Goal: Information Seeking & Learning: Learn about a topic

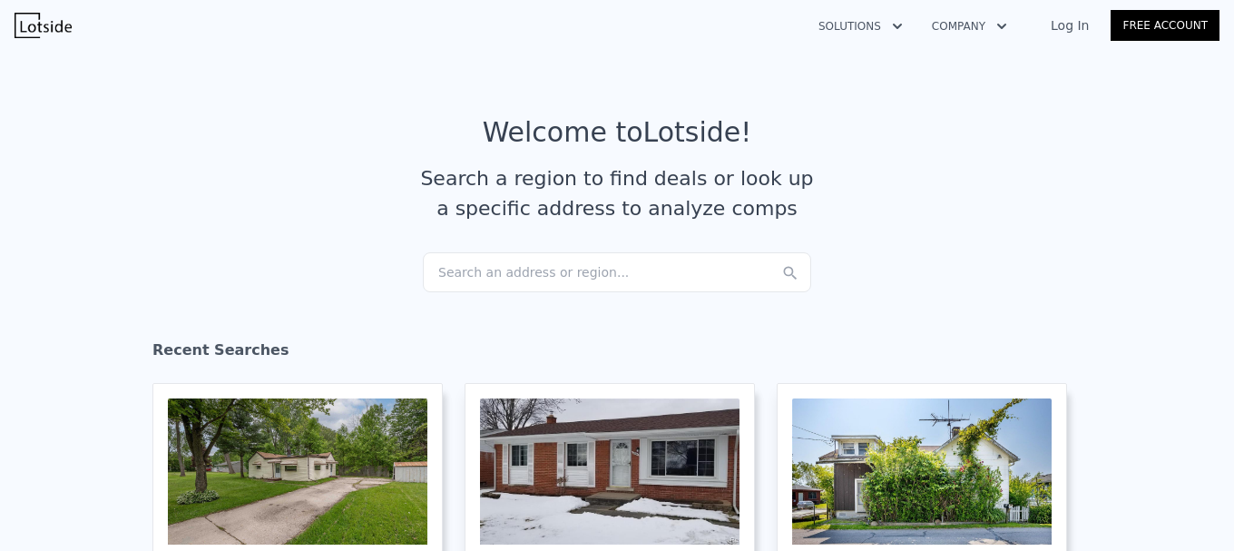
click at [535, 258] on div "Search an address or region..." at bounding box center [617, 272] width 388 height 40
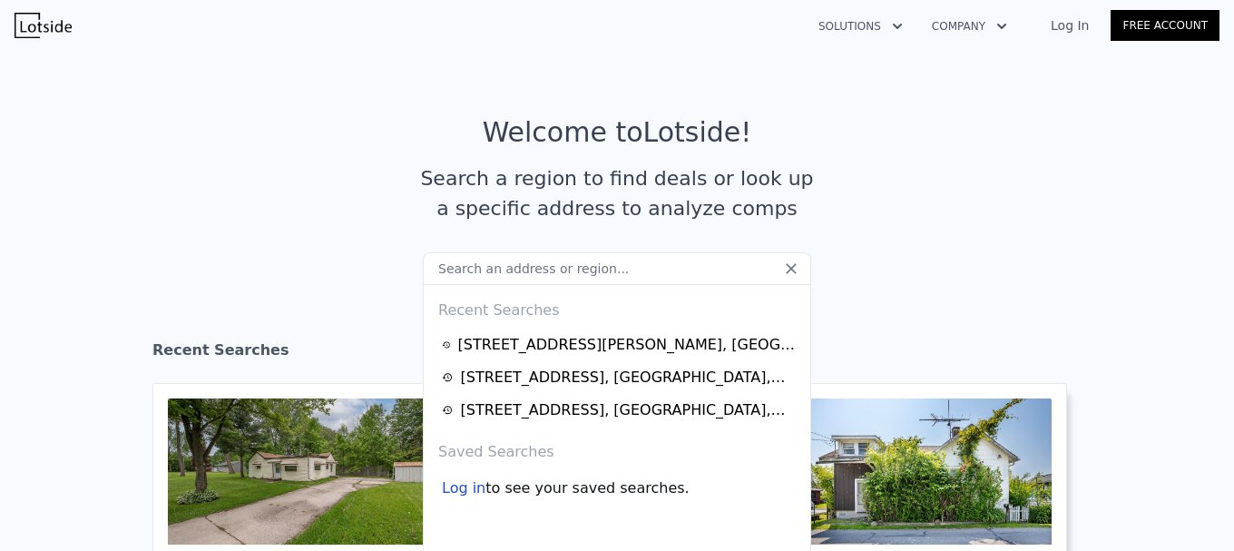
click at [547, 272] on input "text" at bounding box center [617, 268] width 388 height 33
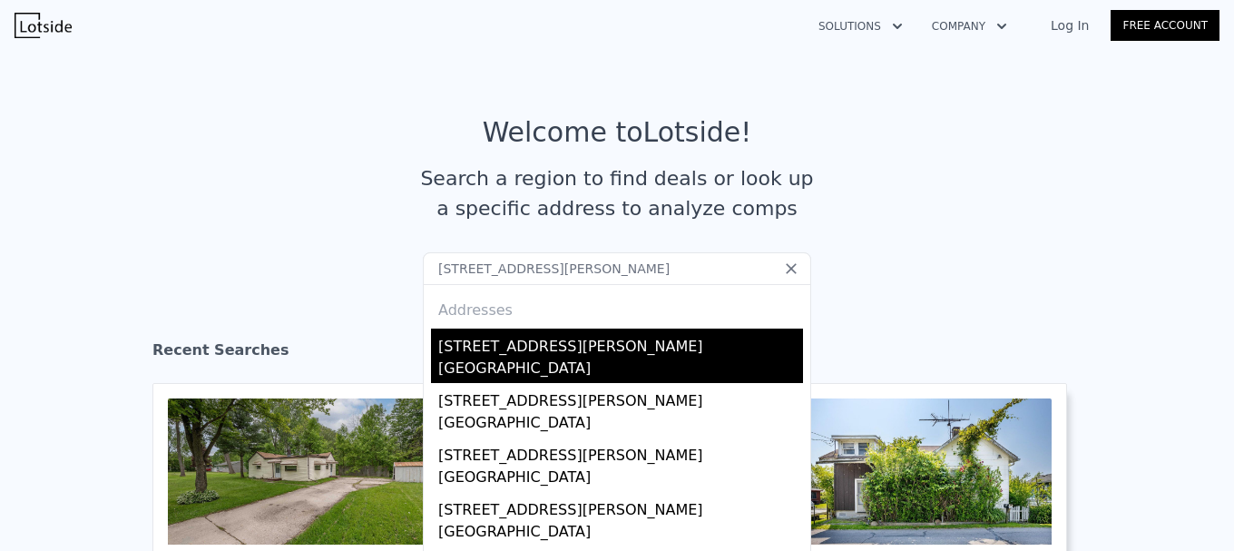
type input "[STREET_ADDRESS][PERSON_NAME]"
click at [685, 339] on div "[STREET_ADDRESS][PERSON_NAME]" at bounding box center [620, 342] width 365 height 29
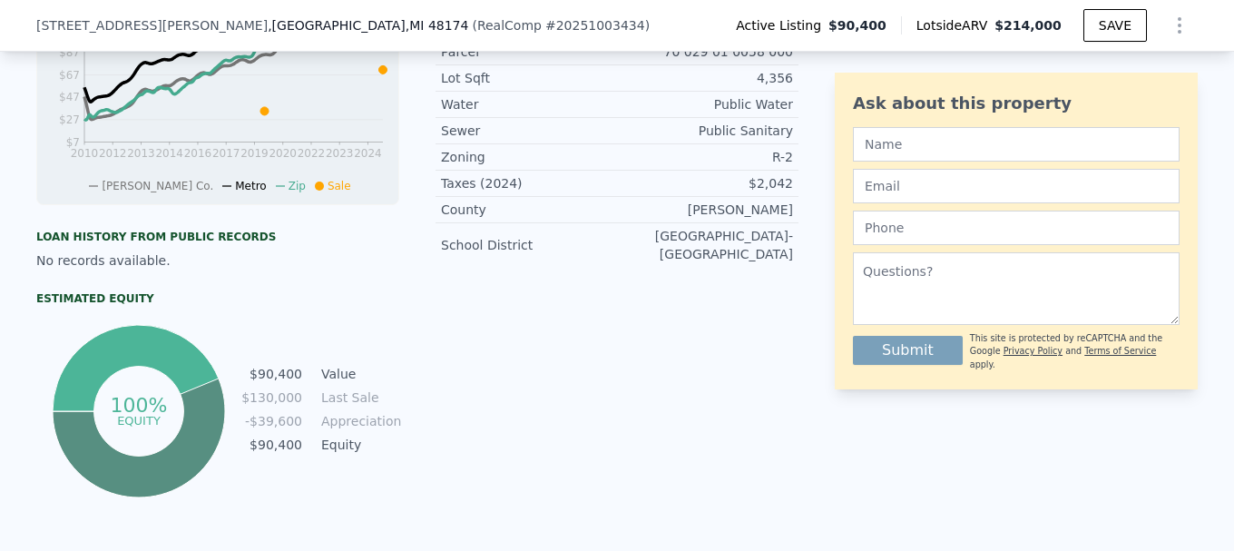
scroll to position [629, 0]
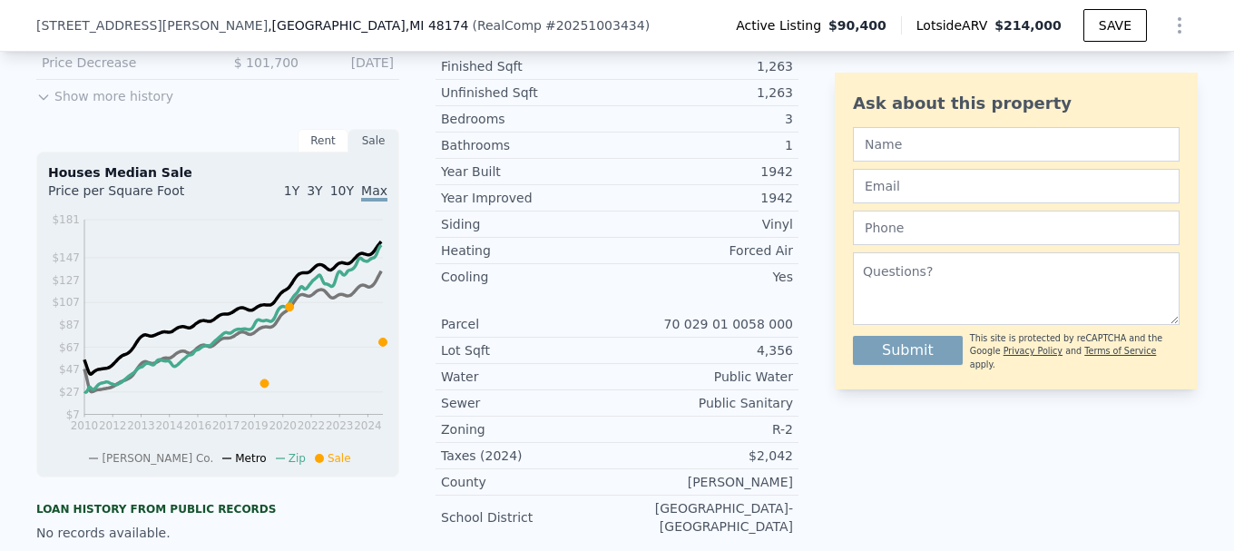
click at [102, 105] on button "Show more history" at bounding box center [104, 92] width 137 height 25
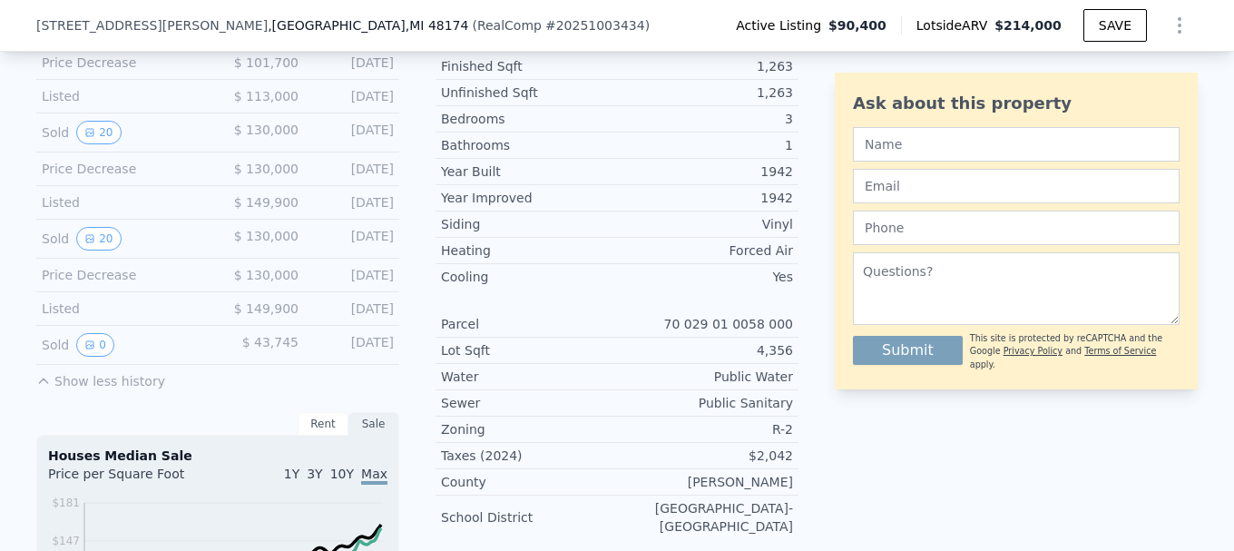
scroll to position [538, 0]
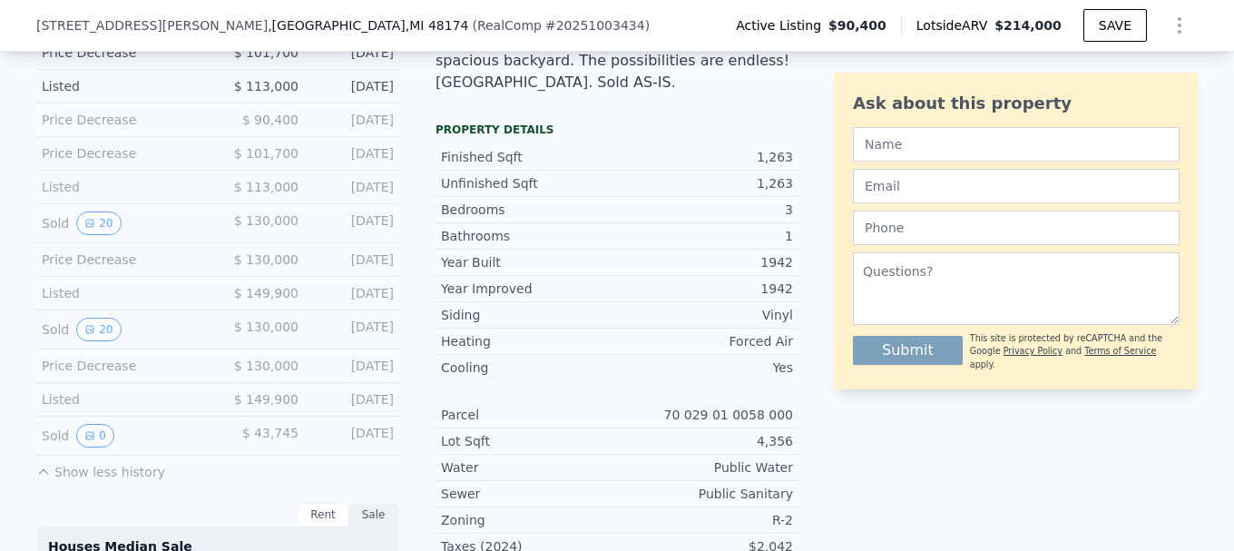
drag, startPoint x: 103, startPoint y: 239, endPoint x: 206, endPoint y: 318, distance: 128.8
click at [236, 269] on div "LISTING & SALE HISTORY Price Decrease $ 90,400 [DATE] Price Decrease $ 101,700 …" at bounding box center [217, 233] width 363 height 496
click at [97, 337] on button "20" at bounding box center [98, 330] width 44 height 24
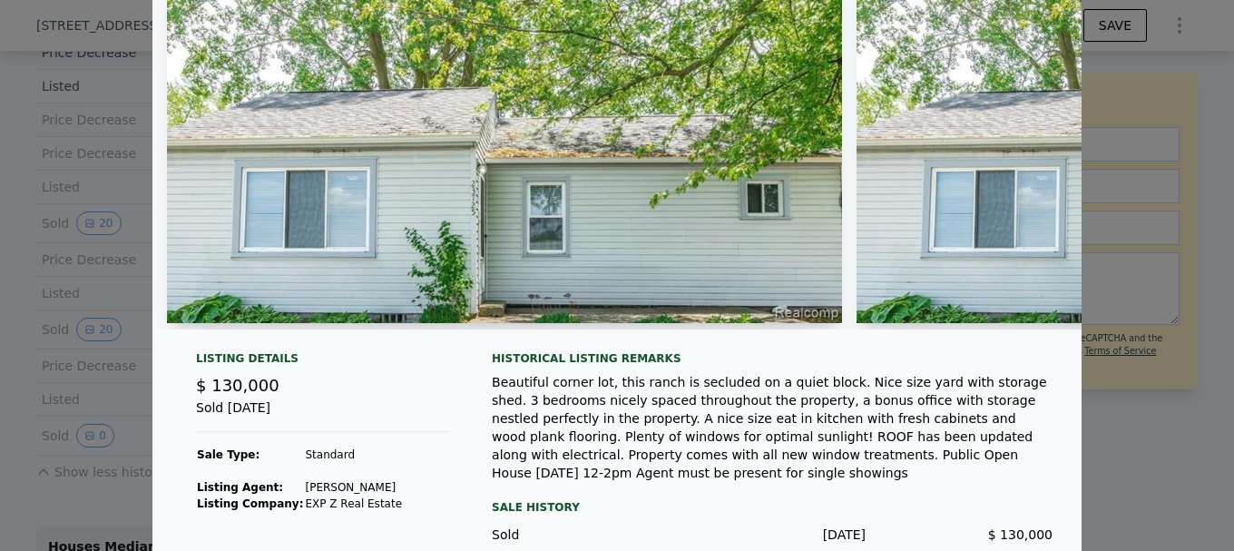
scroll to position [0, 0]
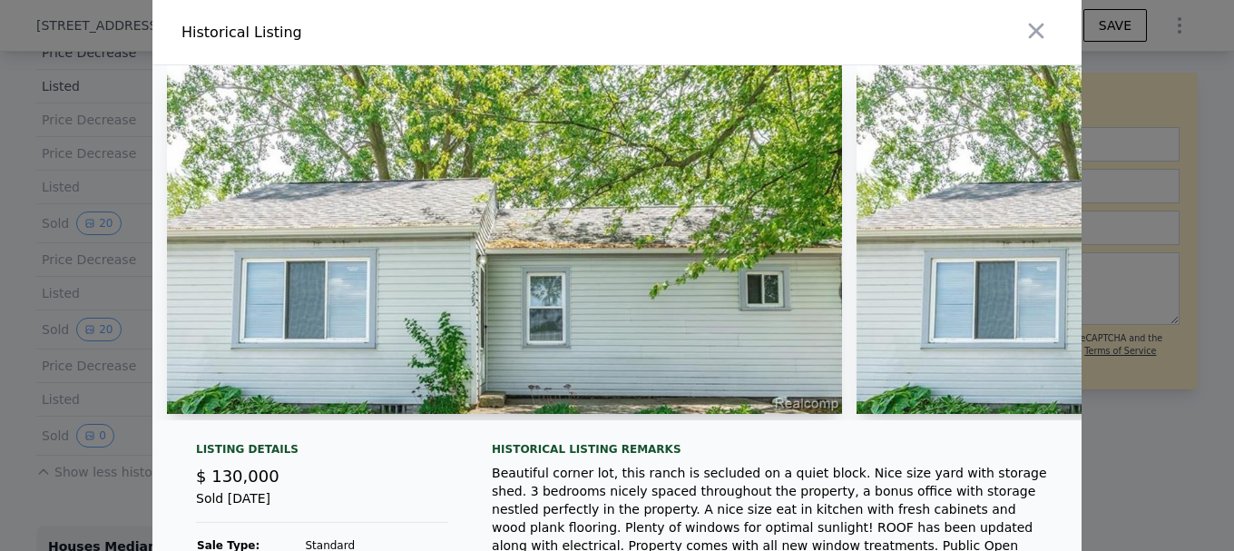
drag, startPoint x: 240, startPoint y: 433, endPoint x: 274, endPoint y: 435, distance: 33.7
click at [275, 435] on div at bounding box center [616, 249] width 929 height 369
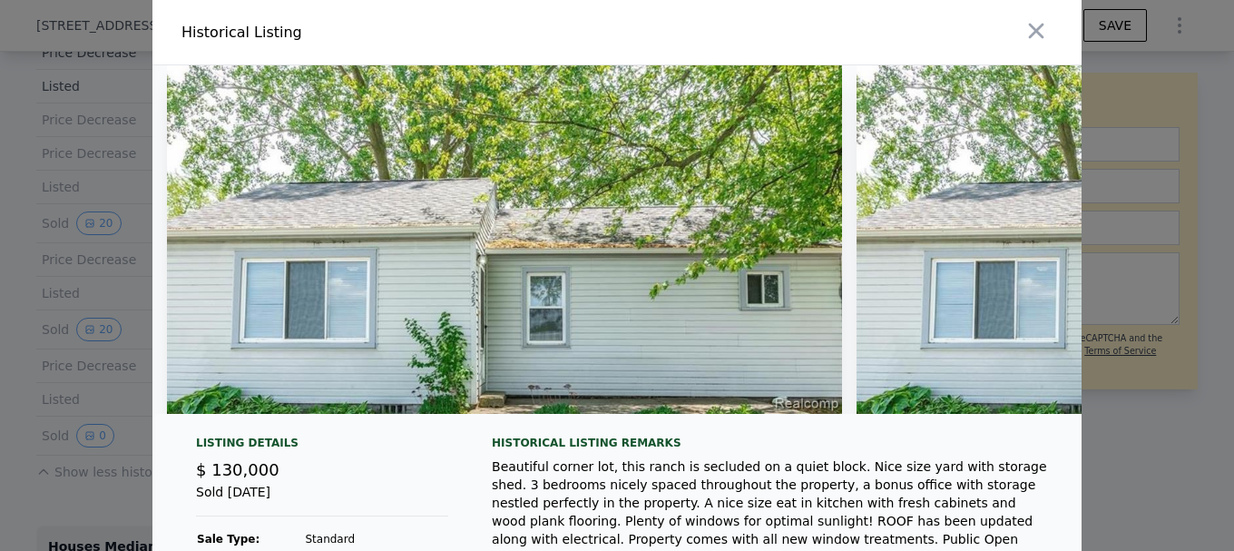
scroll to position [91, 0]
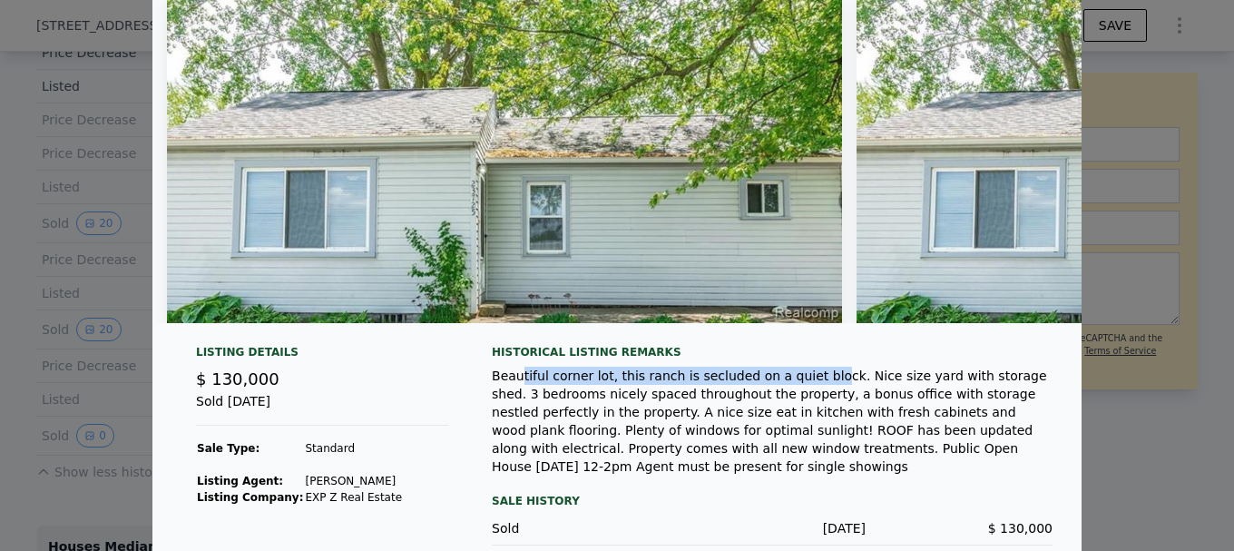
drag, startPoint x: 515, startPoint y: 383, endPoint x: 779, endPoint y: 383, distance: 264.0
click at [779, 383] on div "Beautiful corner lot, this ranch is secluded on a quiet block. Nice size yard w…" at bounding box center [772, 420] width 561 height 109
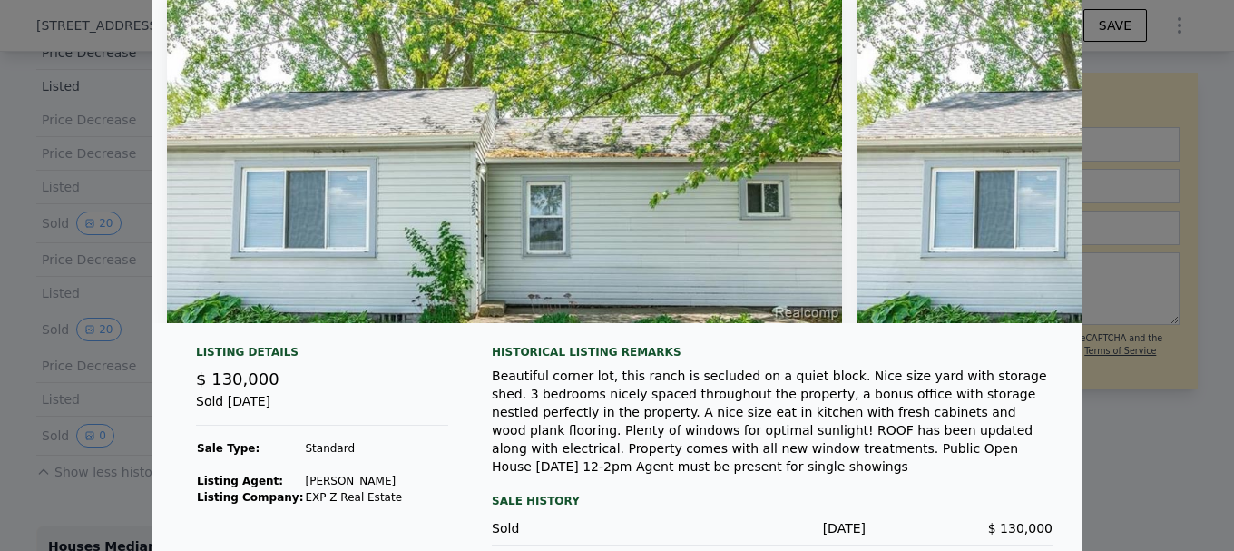
drag, startPoint x: 823, startPoint y: 386, endPoint x: 811, endPoint y: 396, distance: 15.4
click at [823, 386] on div "Beautiful corner lot, this ranch is secluded on a quiet block. Nice size yard w…" at bounding box center [772, 420] width 561 height 109
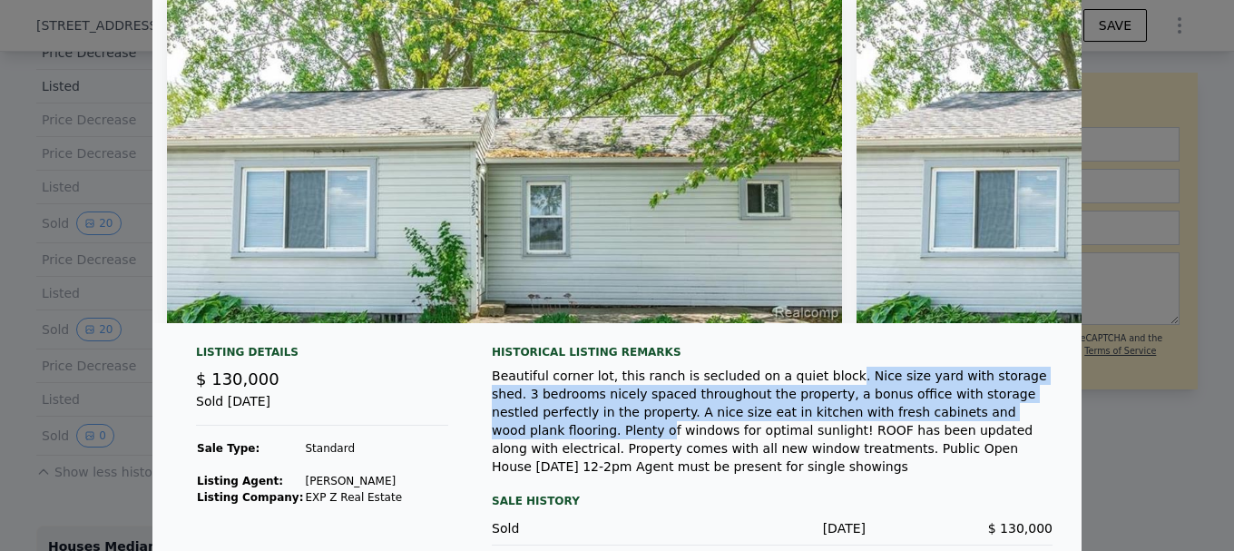
drag, startPoint x: 791, startPoint y: 396, endPoint x: 889, endPoint y: 418, distance: 100.4
click at [889, 418] on div "Beautiful corner lot, this ranch is secluded on a quiet block. Nice size yard w…" at bounding box center [772, 420] width 561 height 109
click at [886, 412] on div "Beautiful corner lot, this ranch is secluded on a quiet block. Nice size yard w…" at bounding box center [772, 420] width 561 height 109
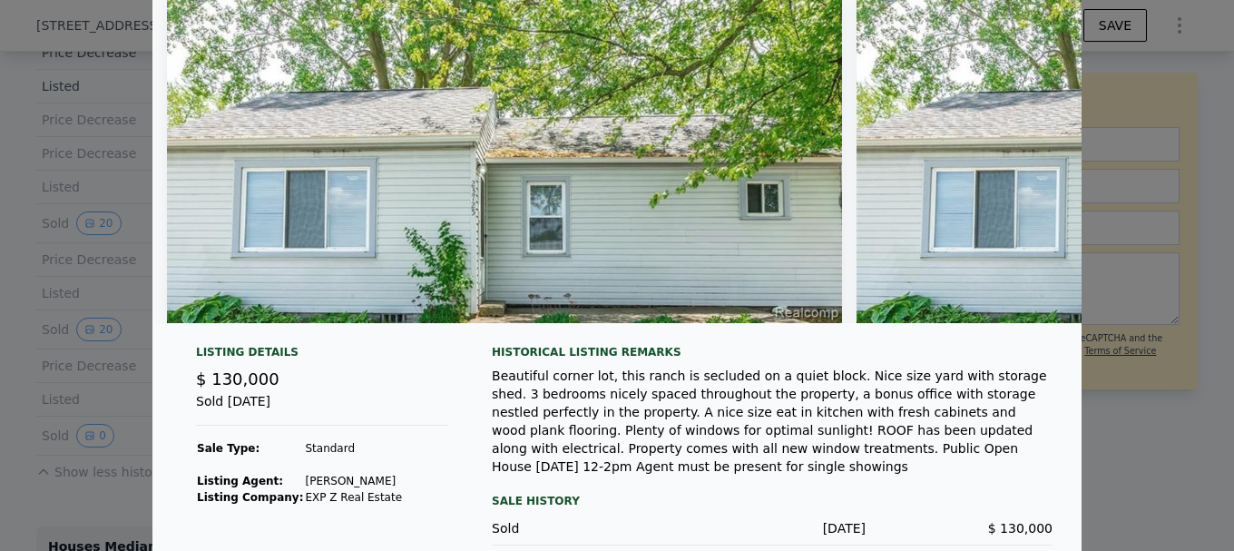
click at [762, 439] on div "Beautiful corner lot, this ranch is secluded on a quiet block. Nice size yard w…" at bounding box center [772, 420] width 561 height 109
click at [492, 412] on div "Beautiful corner lot, this ranch is secluded on a quiet block. Nice size yard w…" at bounding box center [772, 420] width 561 height 109
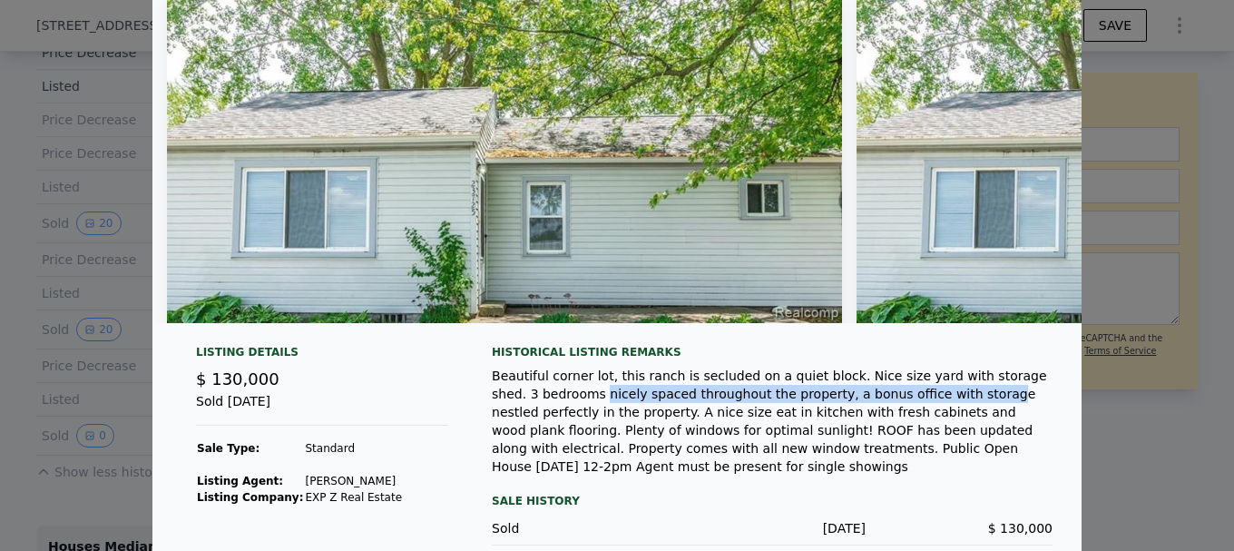
drag, startPoint x: 496, startPoint y: 400, endPoint x: 829, endPoint y: 402, distance: 332.9
click at [829, 402] on div "Listing Details $ 130,000 Sold [DATE] Sale Type: Standard Listing Agent: [PERSO…" at bounding box center [616, 493] width 929 height 297
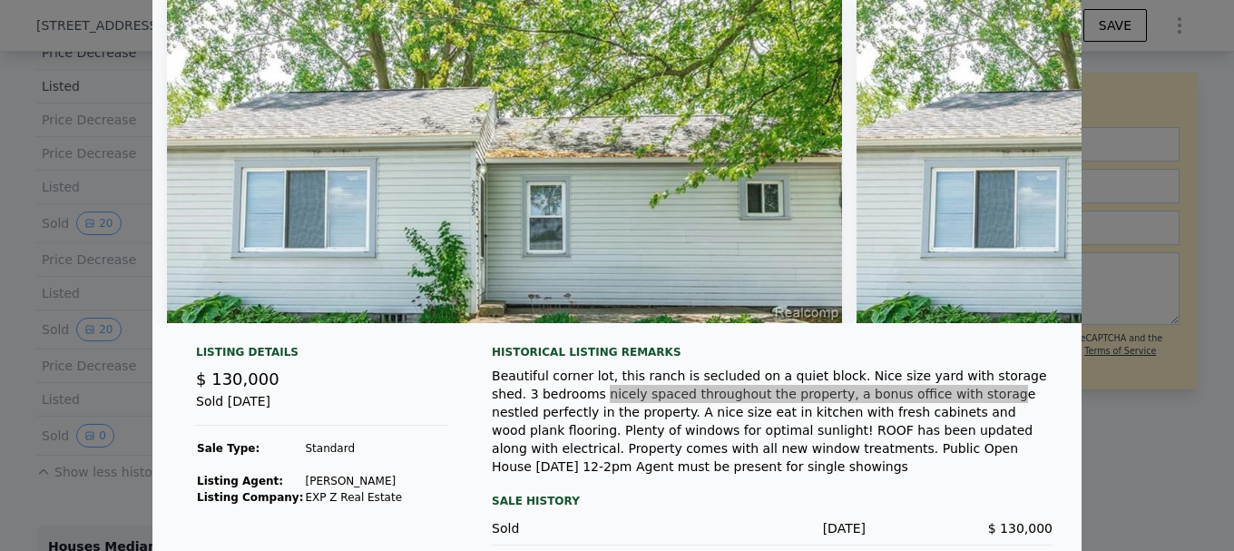
scroll to position [176, 0]
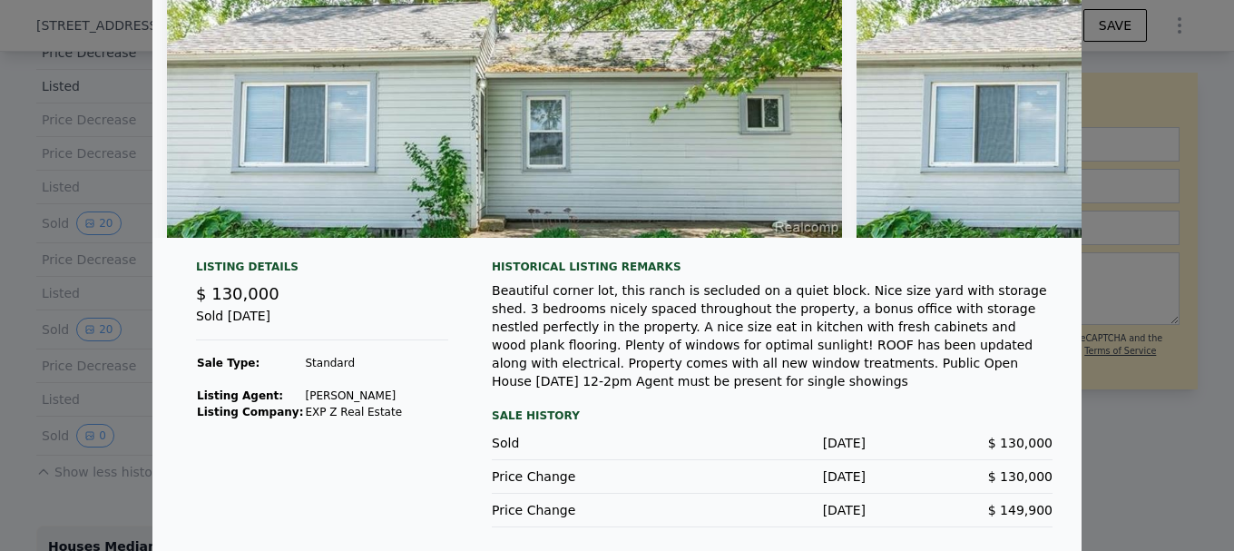
click at [112, 487] on div at bounding box center [617, 275] width 1234 height 551
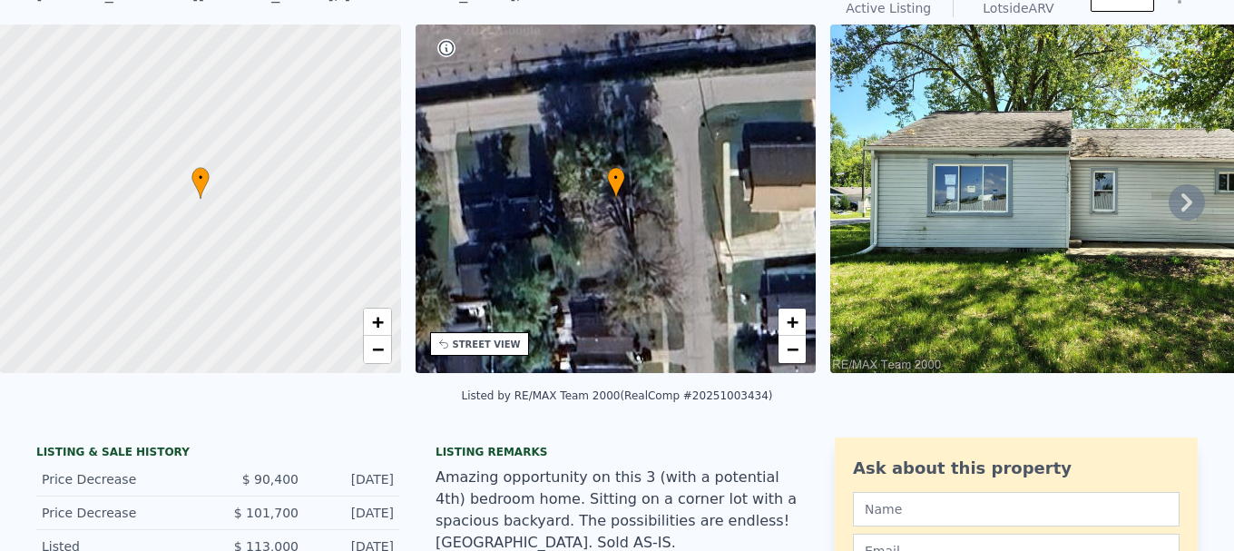
scroll to position [0, 0]
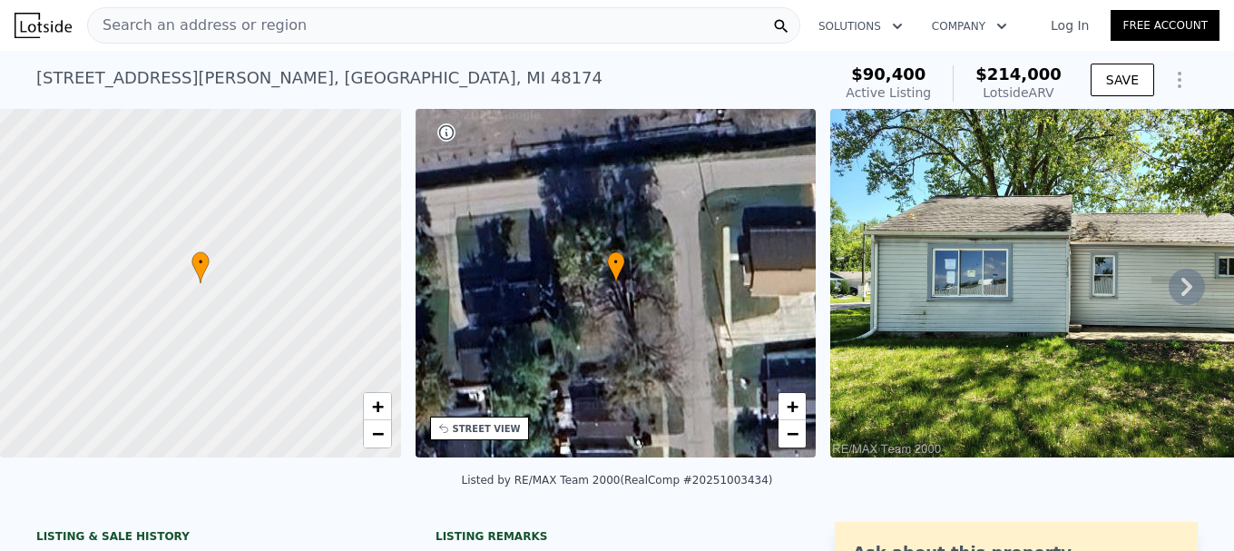
click at [1171, 284] on icon at bounding box center [1186, 287] width 36 height 36
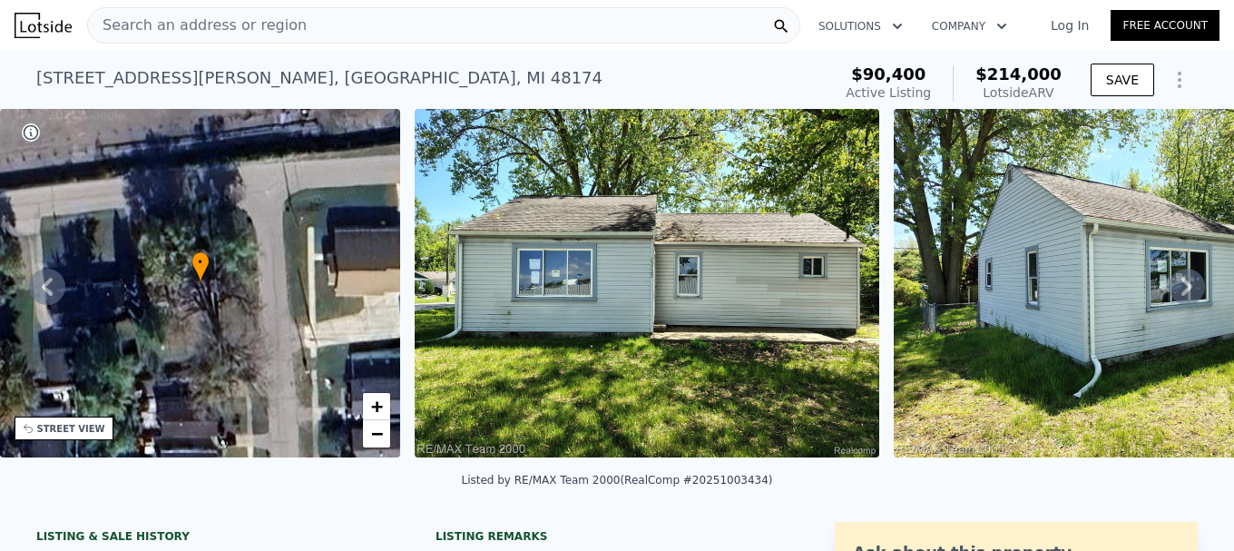
click at [1171, 284] on icon at bounding box center [1186, 287] width 36 height 36
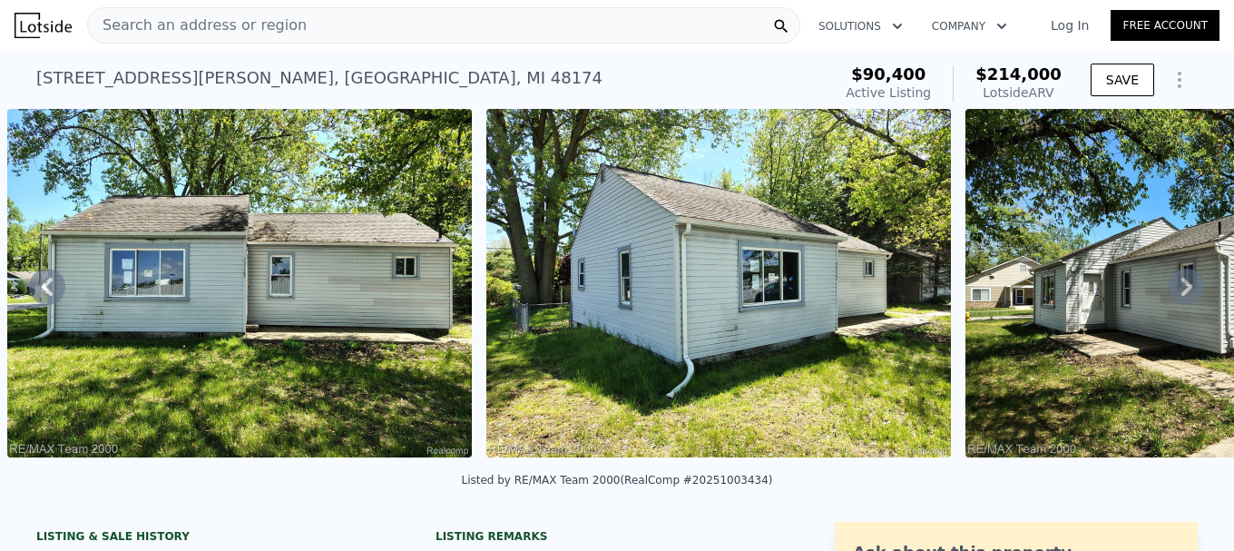
click at [1171, 284] on icon at bounding box center [1186, 287] width 36 height 36
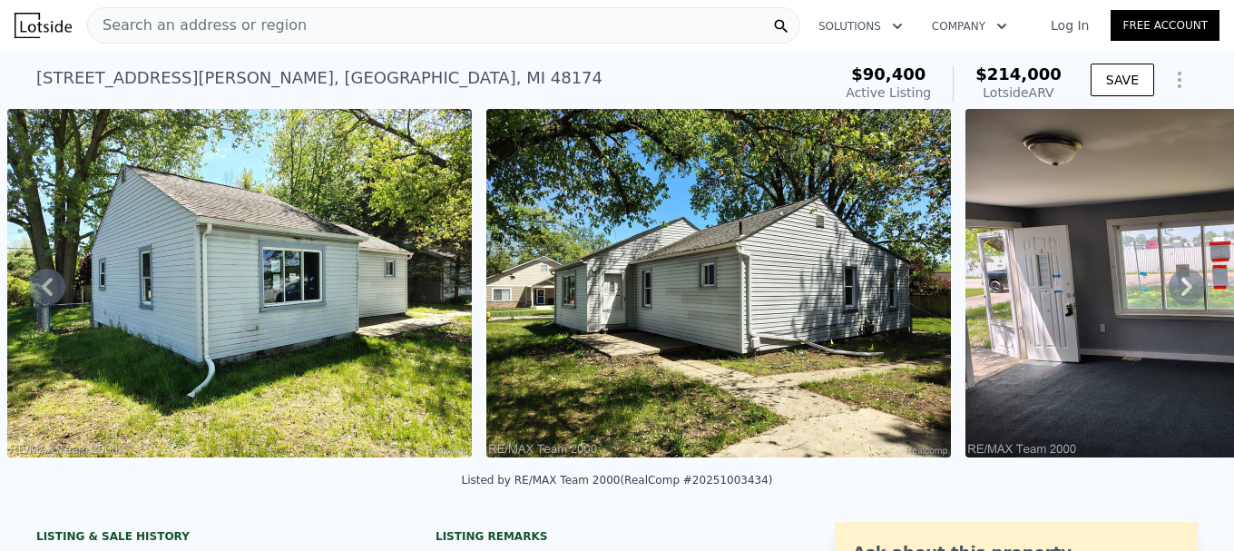
click at [1168, 284] on icon at bounding box center [1186, 287] width 36 height 36
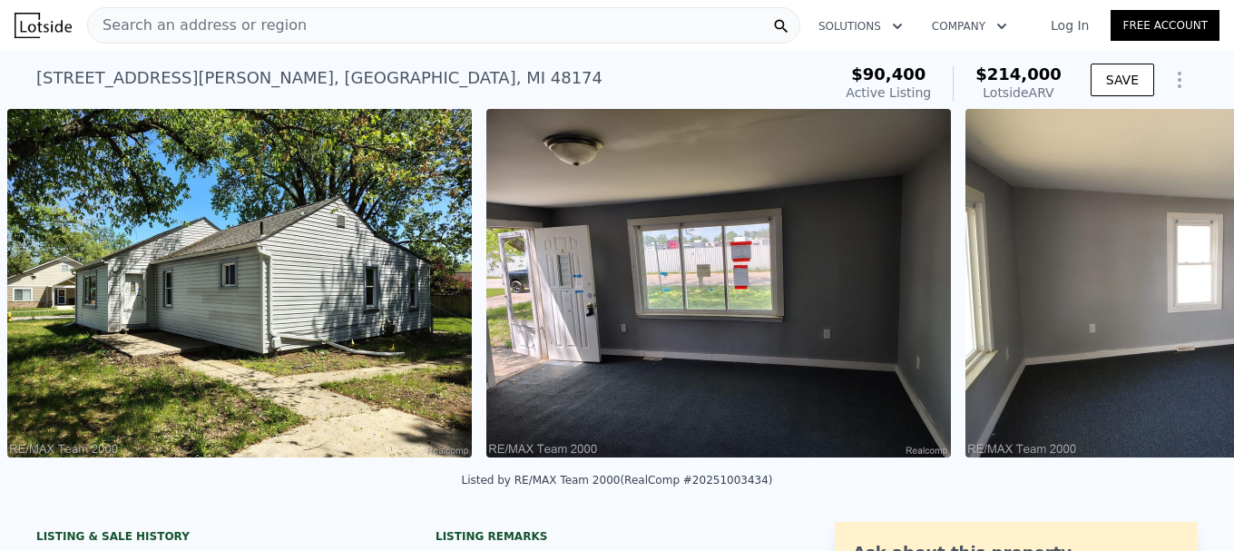
click at [1168, 285] on div "• + − • + − STREET VIEW Loading... SATELLITE VIEW" at bounding box center [617, 286] width 1234 height 355
click at [1168, 289] on icon at bounding box center [1186, 287] width 36 height 36
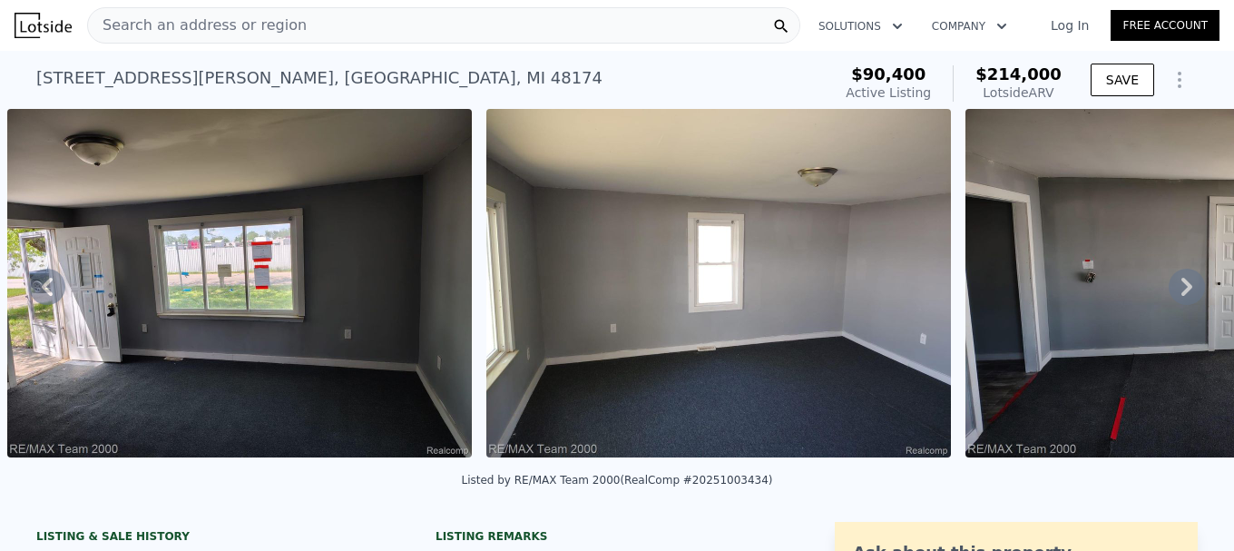
click at [1168, 298] on icon at bounding box center [1186, 287] width 36 height 36
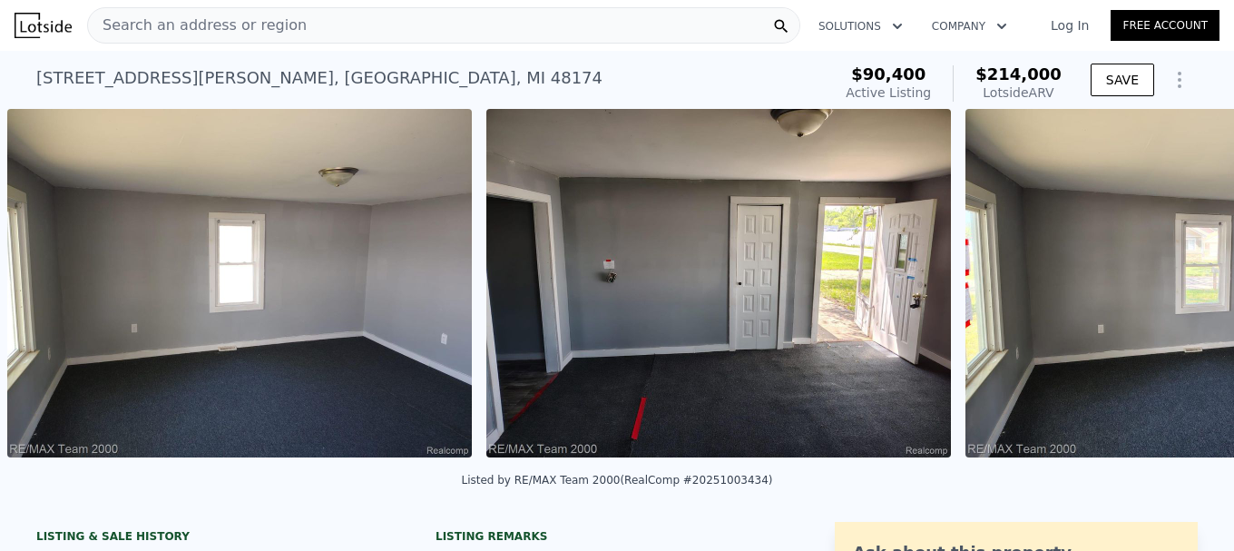
click at [1165, 298] on div "• + − • + − STREET VIEW Loading... SATELLITE VIEW" at bounding box center [617, 286] width 1234 height 355
click at [1168, 298] on icon at bounding box center [1186, 287] width 36 height 36
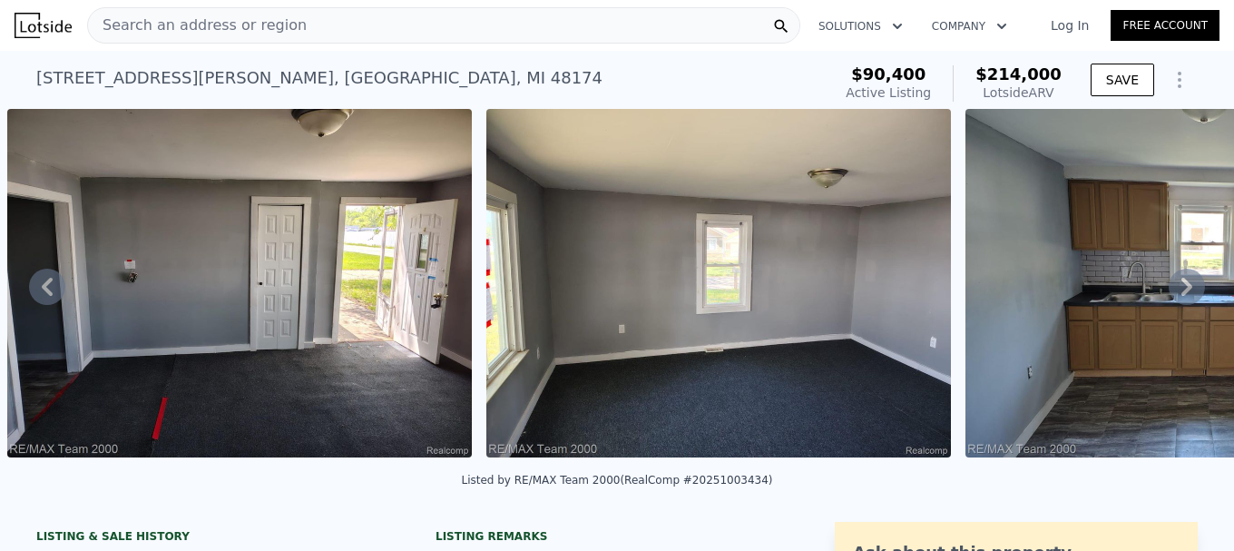
click at [1168, 298] on icon at bounding box center [1186, 287] width 36 height 36
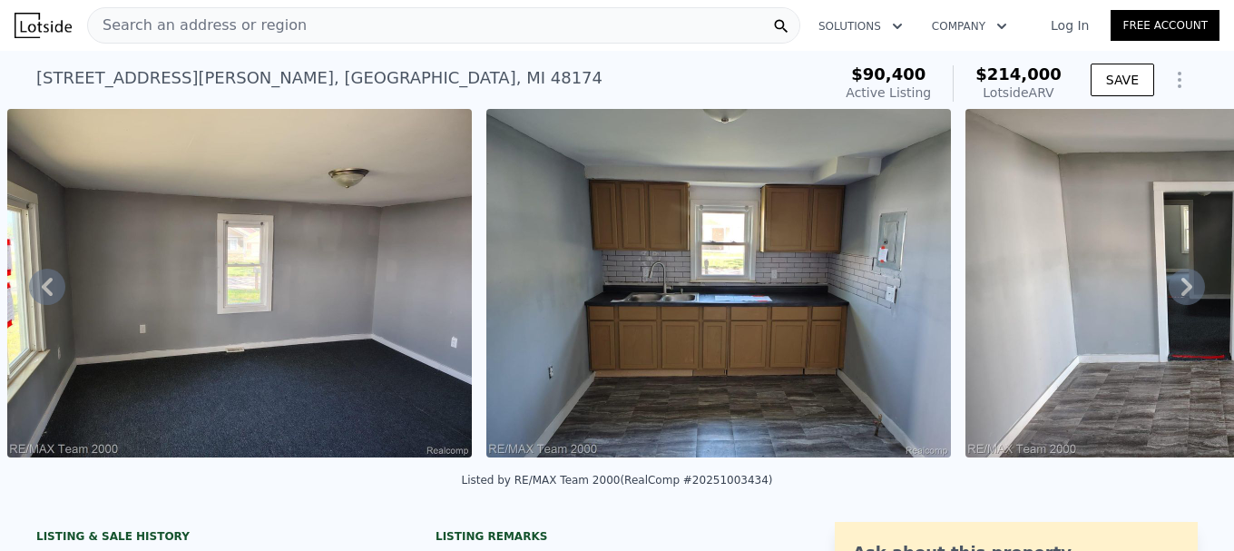
click at [1168, 298] on icon at bounding box center [1186, 287] width 36 height 36
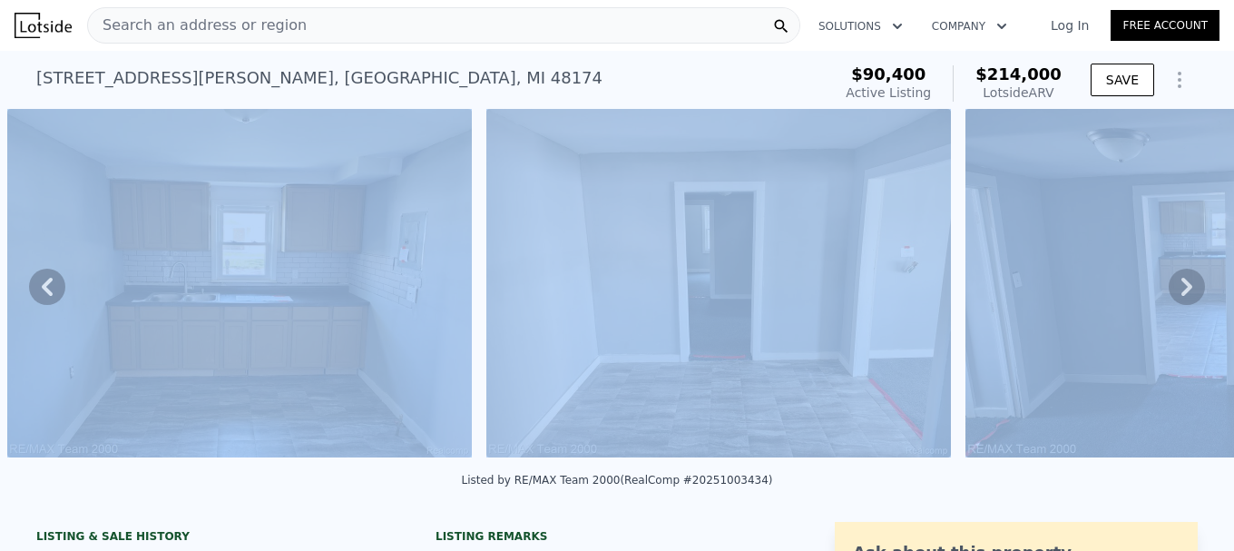
drag, startPoint x: 1165, startPoint y: 298, endPoint x: 1140, endPoint y: 315, distance: 29.4
click at [1149, 309] on div "• + − • + − STREET VIEW Loading... SATELLITE VIEW" at bounding box center [617, 286] width 1234 height 355
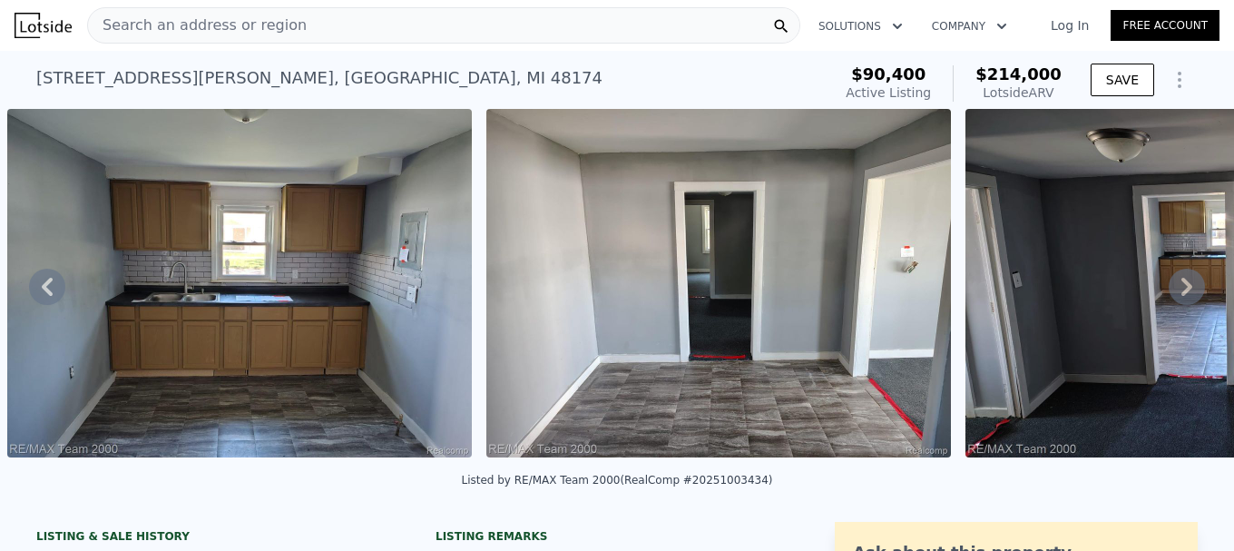
click at [888, 503] on div "Listed by RE/MAX Team 2000 (RealComp #20251003434)" at bounding box center [617, 486] width 1234 height 44
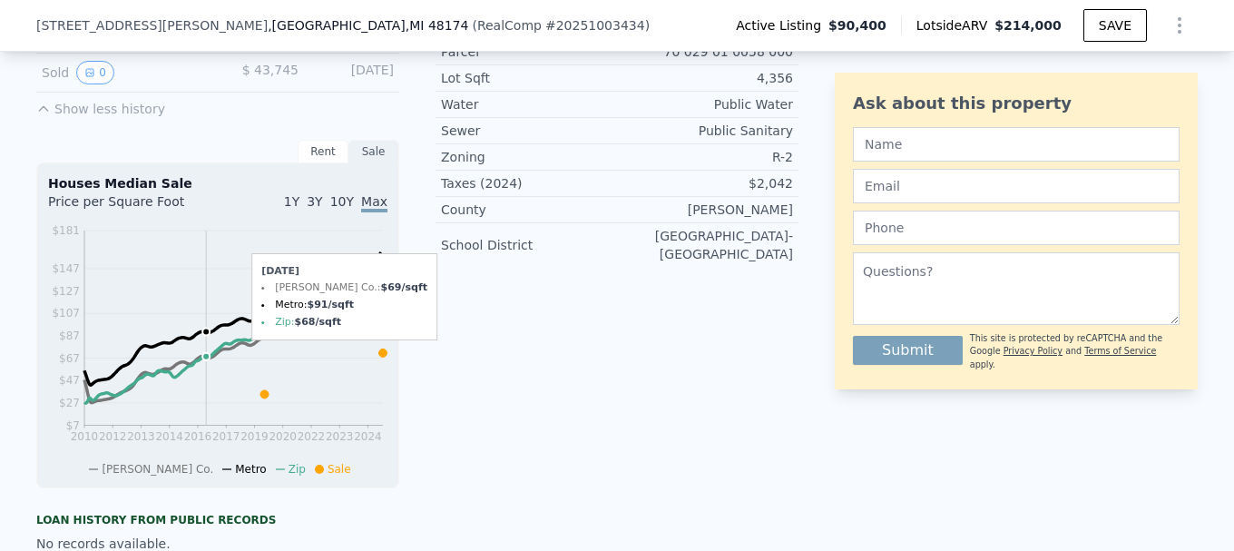
scroll to position [629, 0]
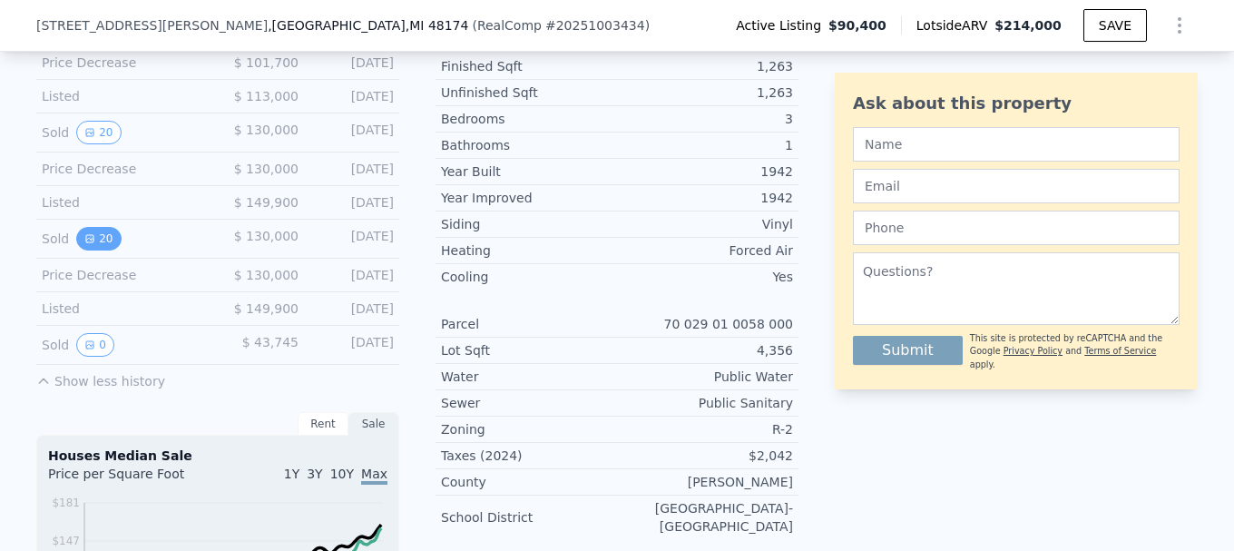
click at [94, 250] on button "20" at bounding box center [98, 239] width 44 height 24
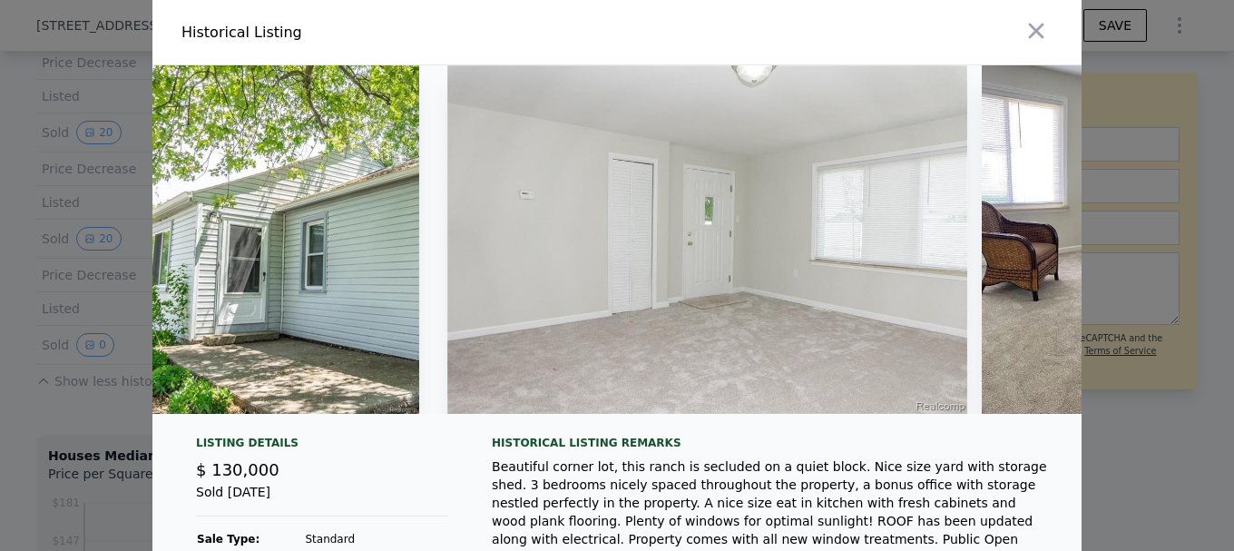
scroll to position [0, 2594]
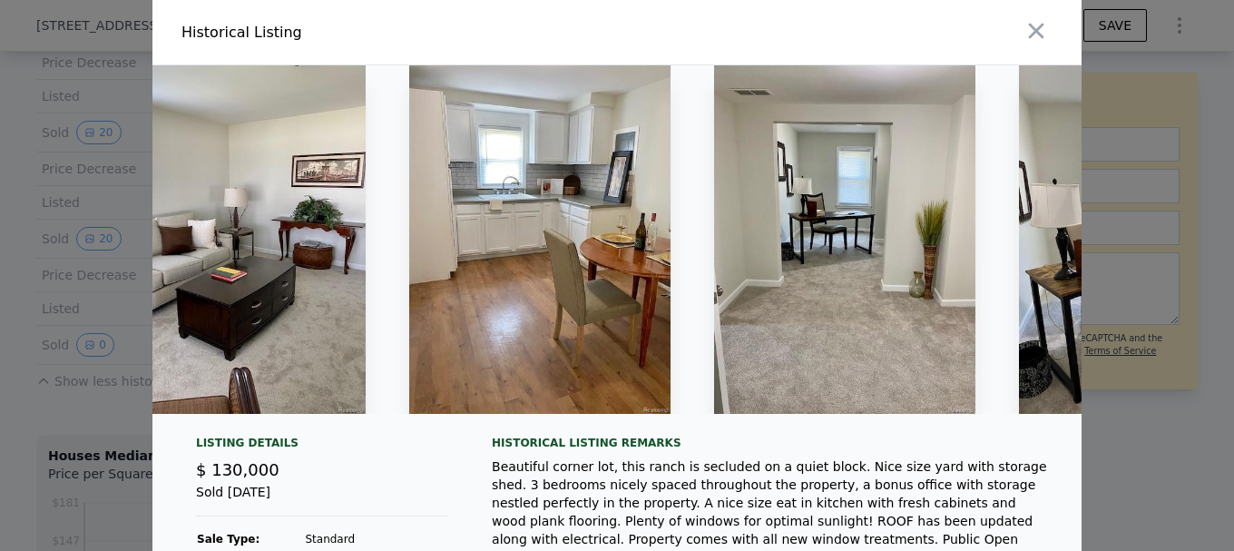
click at [110, 332] on div at bounding box center [617, 275] width 1234 height 551
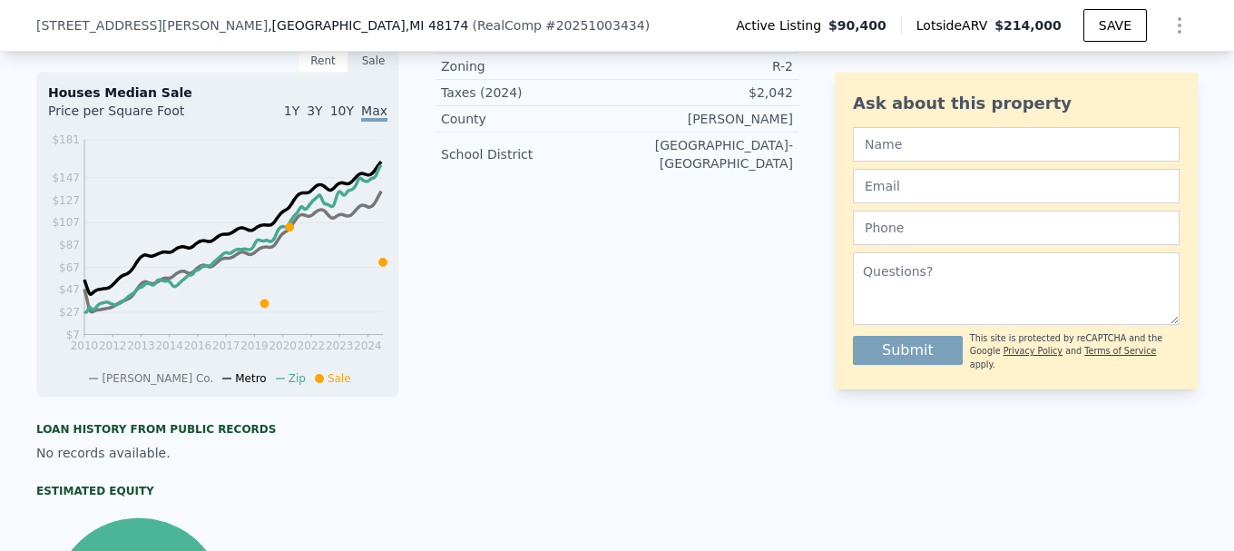
scroll to position [538, 0]
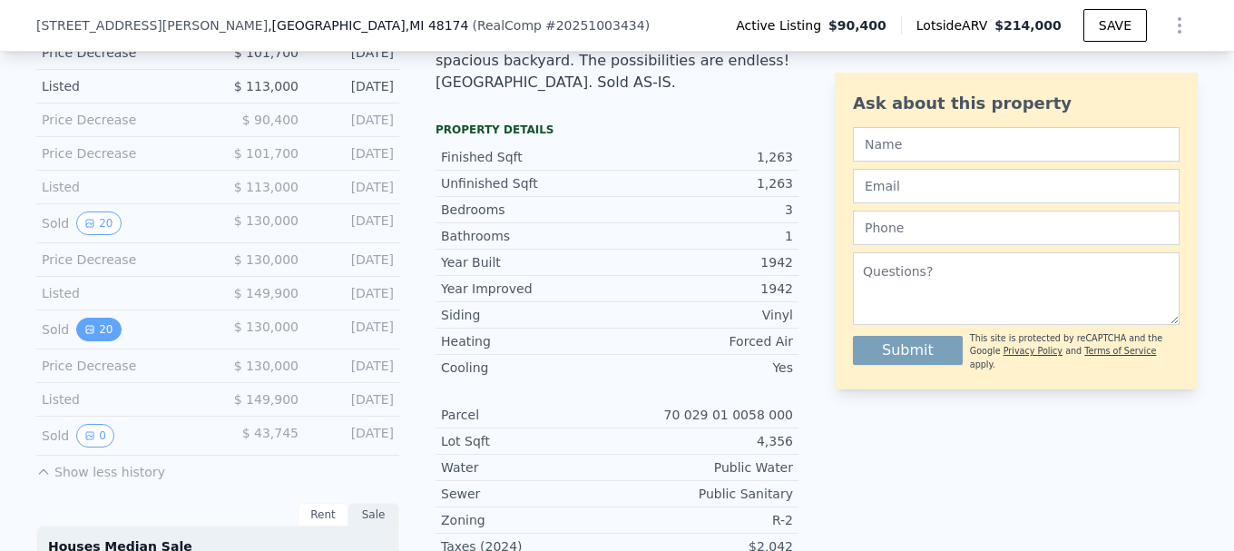
click at [93, 340] on button "20" at bounding box center [98, 330] width 44 height 24
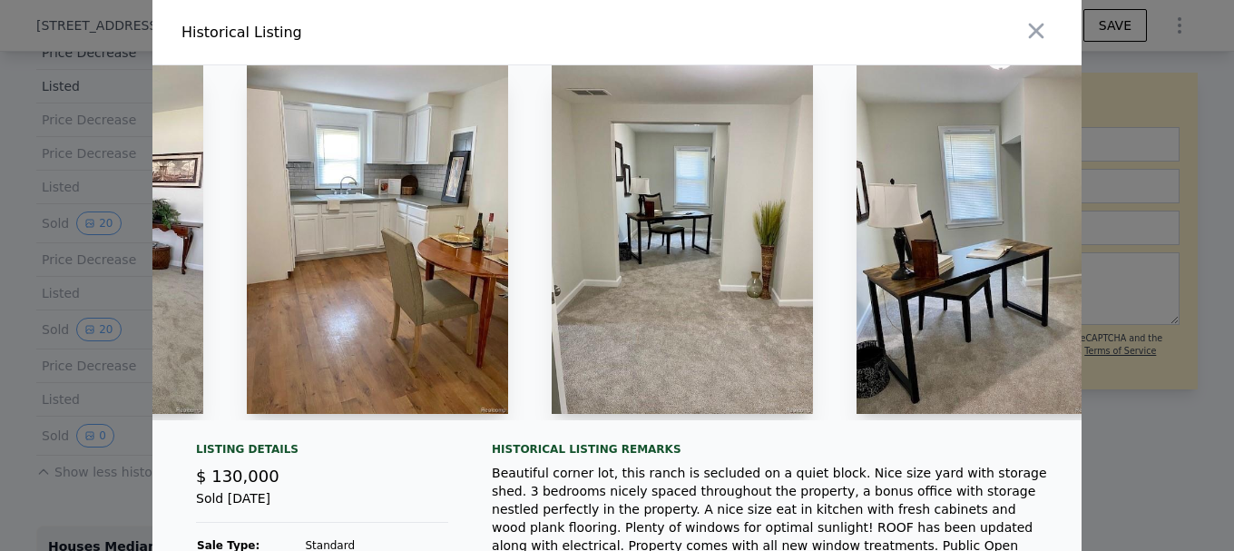
scroll to position [0, 2734]
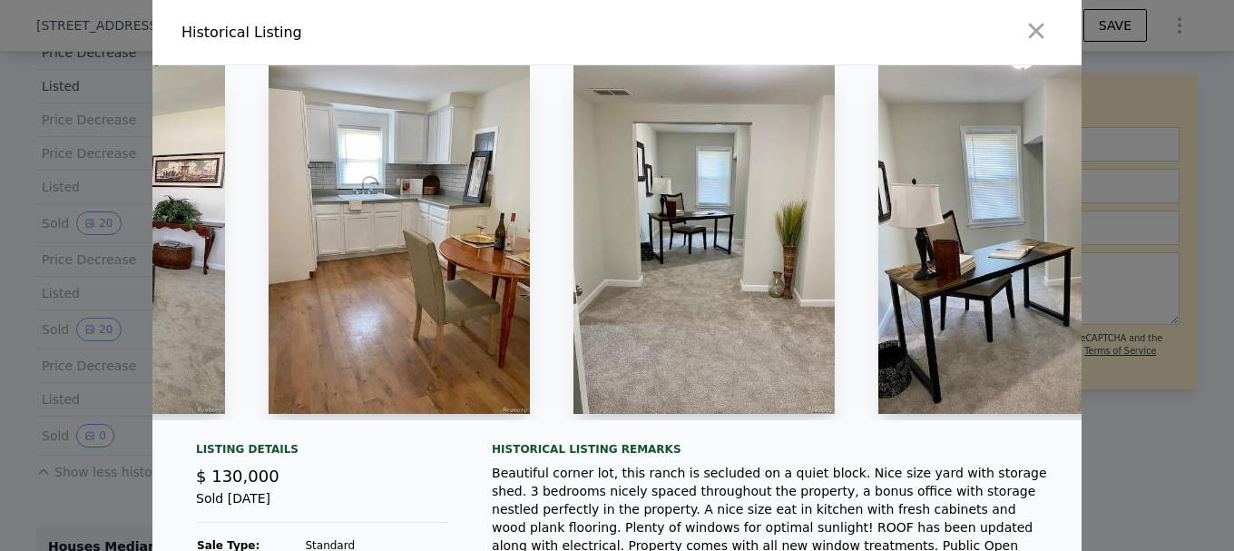
drag, startPoint x: 558, startPoint y: 432, endPoint x: 450, endPoint y: 421, distance: 108.5
click at [450, 421] on div at bounding box center [616, 249] width 929 height 369
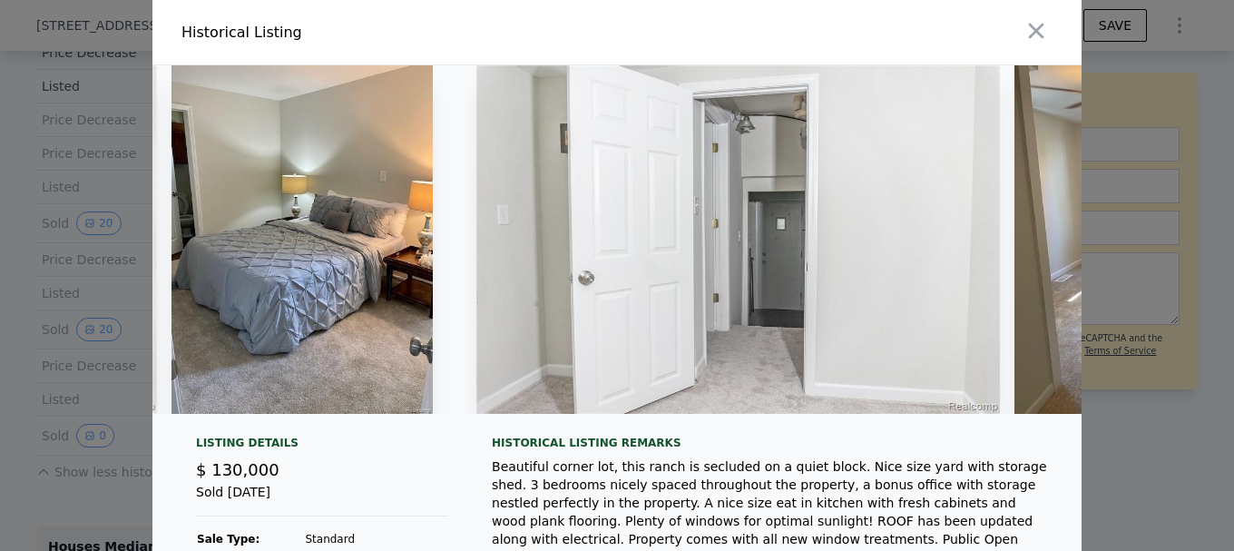
scroll to position [0, 5206]
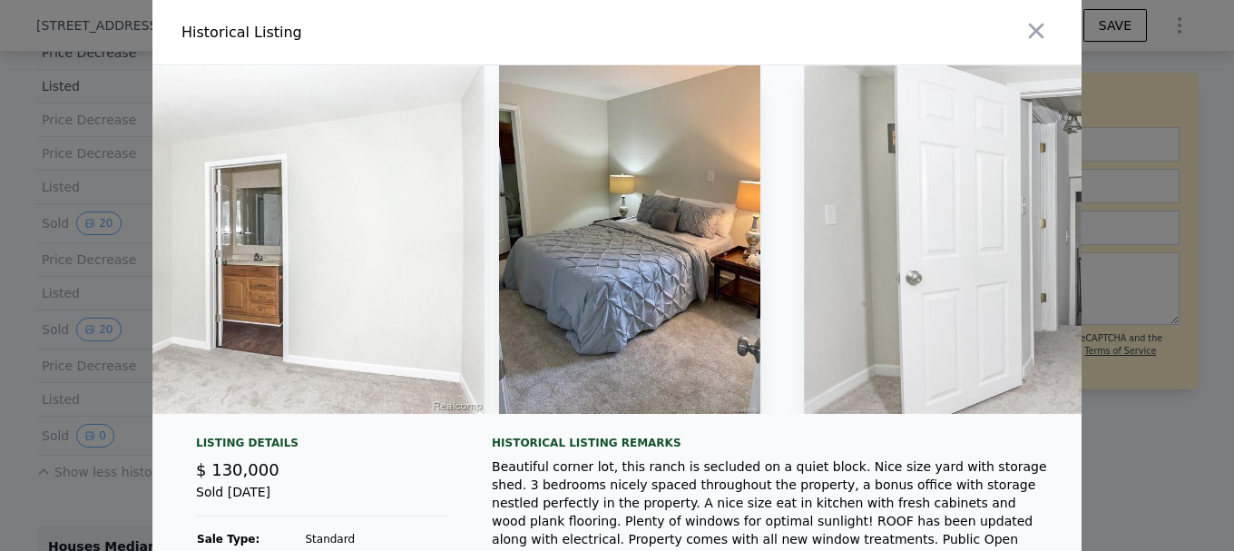
click at [728, 367] on img at bounding box center [629, 239] width 261 height 348
click at [762, 411] on div at bounding box center [644, 239] width 290 height 348
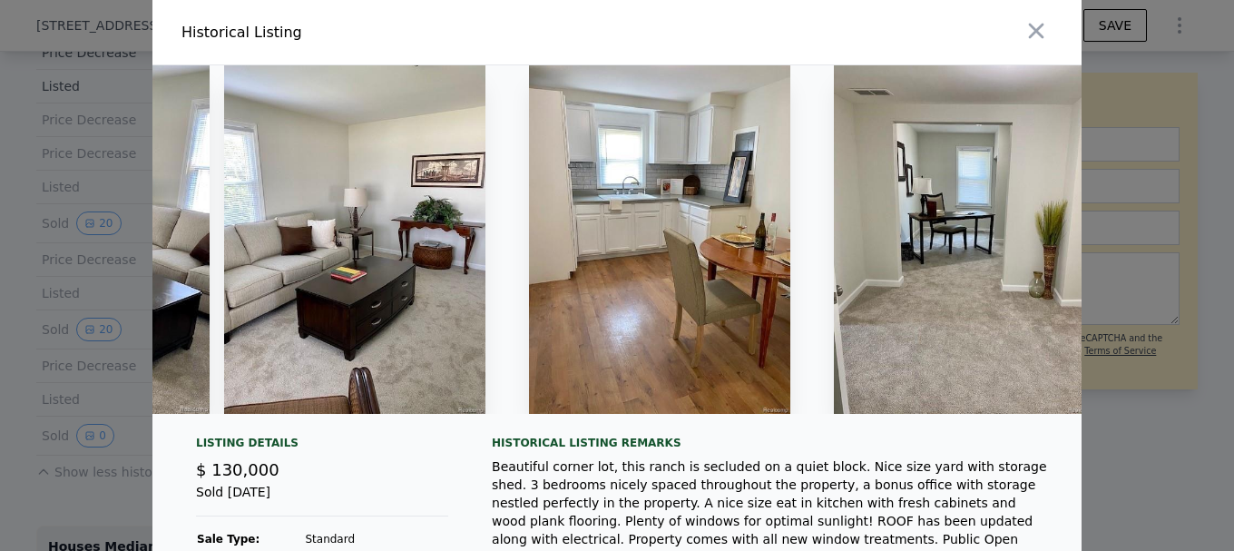
scroll to position [91, 0]
